Goal: Task Accomplishment & Management: Use online tool/utility

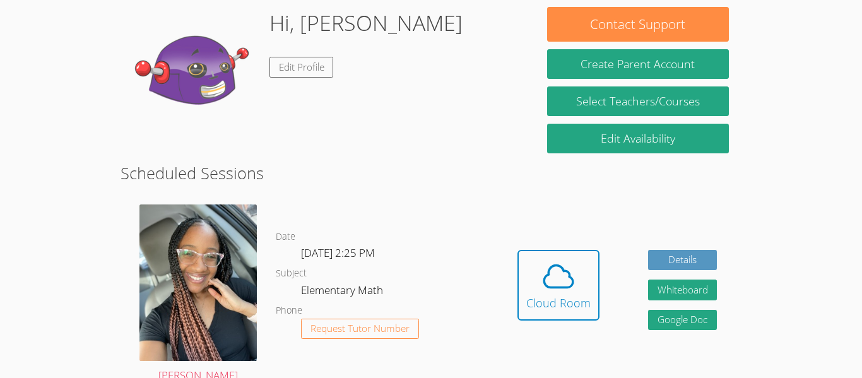
scroll to position [200, 0]
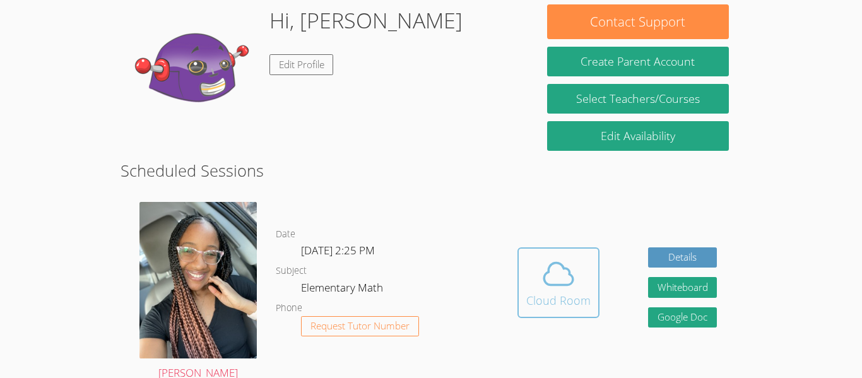
click at [567, 300] on div "Cloud Room" at bounding box center [558, 301] width 64 height 18
click at [564, 288] on icon at bounding box center [558, 273] width 35 height 35
click at [562, 269] on icon at bounding box center [558, 273] width 35 height 35
click at [558, 302] on div "Cloud Room" at bounding box center [558, 301] width 64 height 18
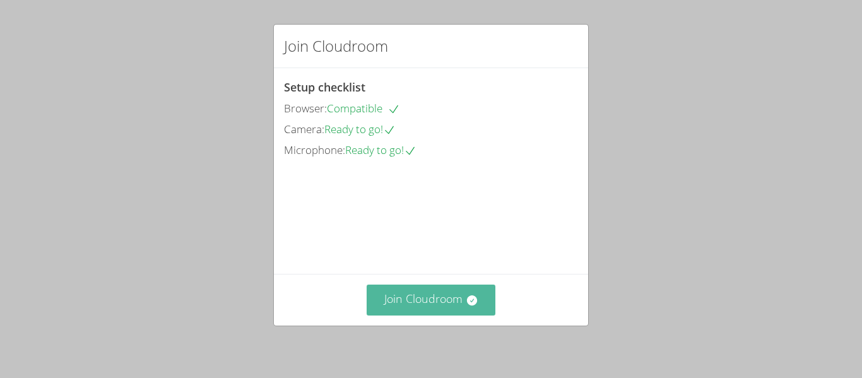
click at [462, 288] on button "Join Cloudroom" at bounding box center [431, 300] width 129 height 31
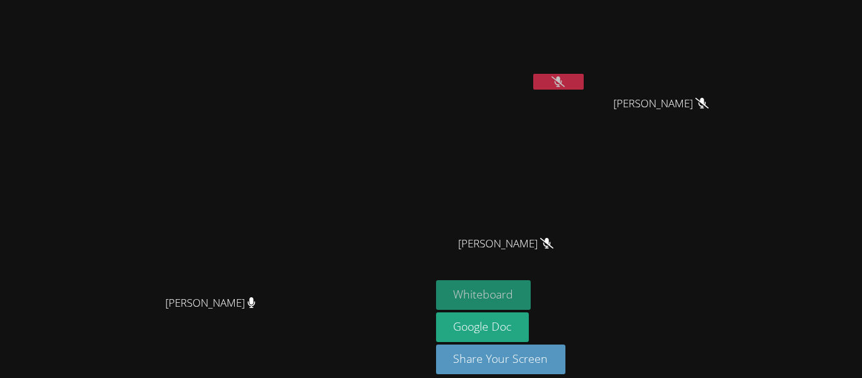
click at [531, 291] on button "Whiteboard" at bounding box center [483, 295] width 95 height 30
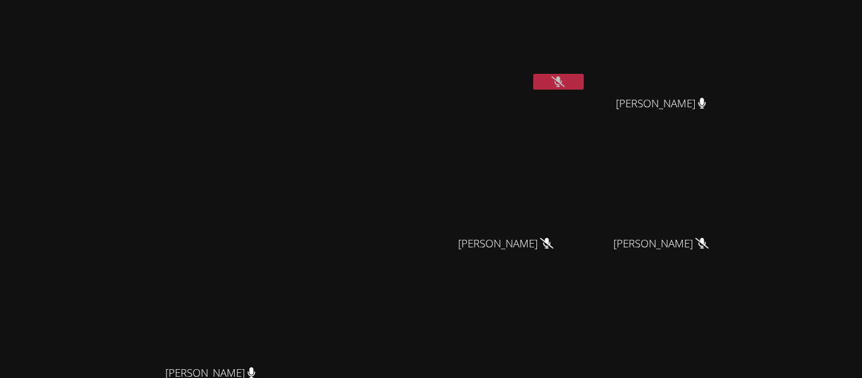
click at [565, 77] on icon at bounding box center [557, 81] width 13 height 11
click at [584, 76] on button at bounding box center [558, 82] width 50 height 16
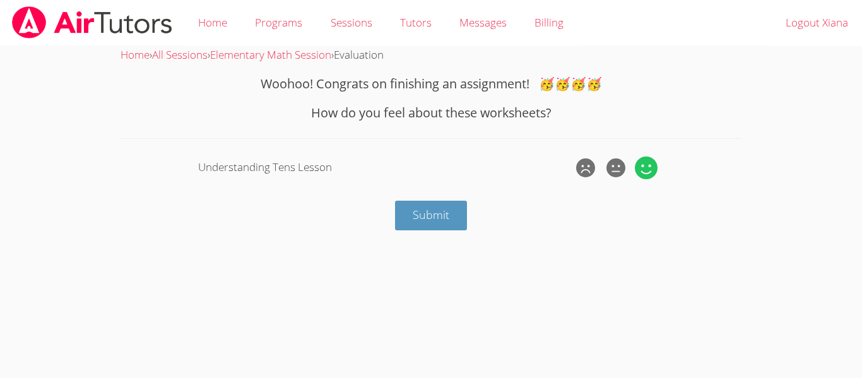
click at [644, 156] on icon at bounding box center [646, 167] width 23 height 23
click at [0, 0] on input "radio" at bounding box center [0, 0] width 0 height 0
click at [452, 208] on button "Submit" at bounding box center [431, 216] width 72 height 30
